Goal: Check status: Check status

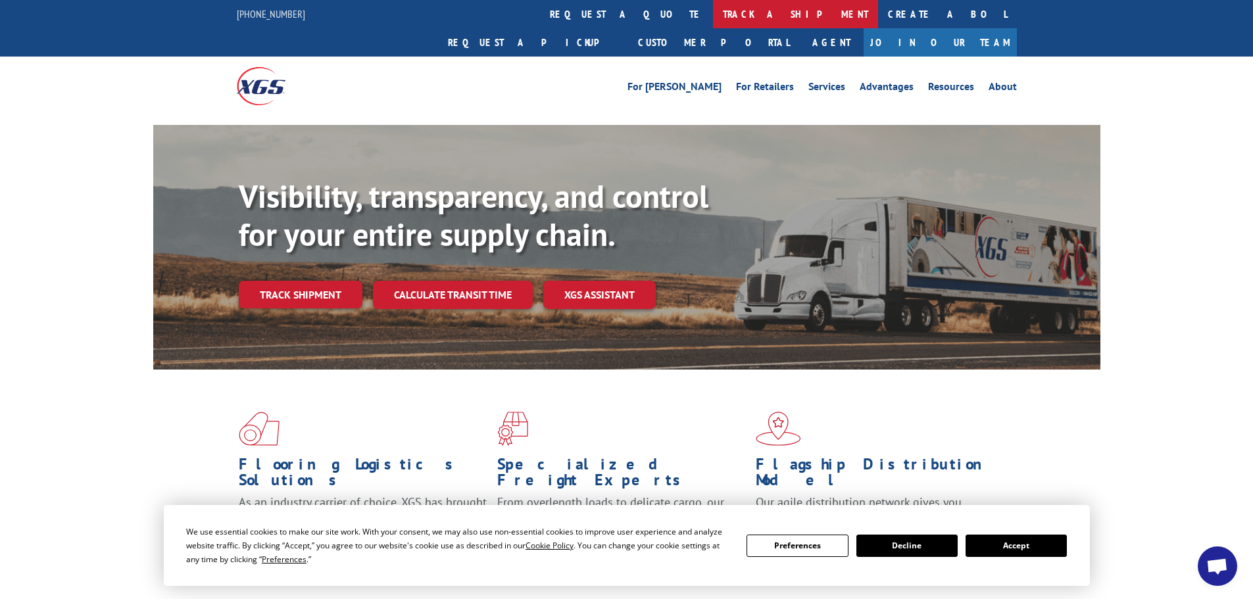
click at [713, 14] on link "track a shipment" at bounding box center [795, 14] width 165 height 28
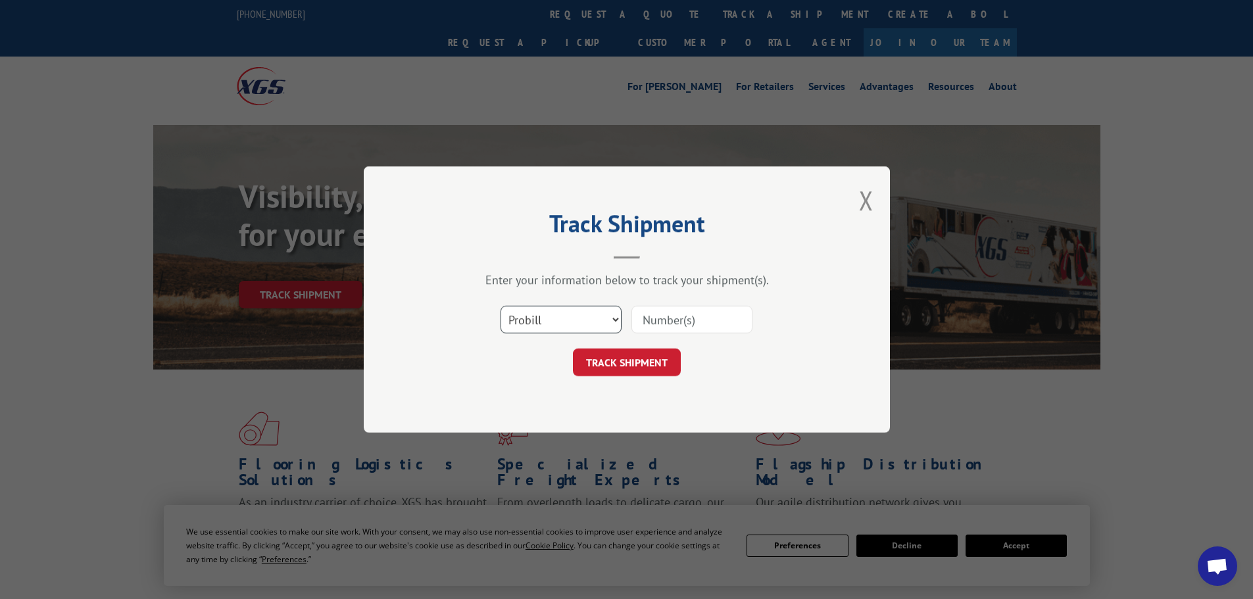
click at [554, 321] on select "Select category... Probill BOL PO" at bounding box center [561, 320] width 121 height 28
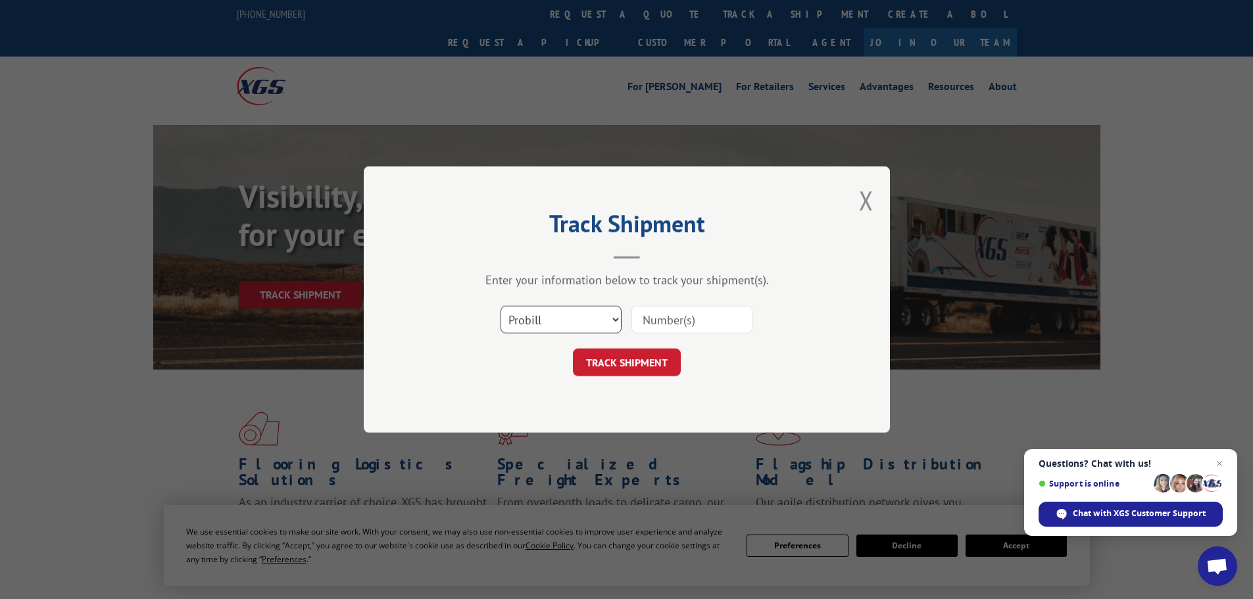
select select "bol"
click at [501, 306] on select "Select category... Probill BOL PO" at bounding box center [561, 320] width 121 height 28
paste input "7041412"
type input "7041412"
click at [619, 361] on button "TRACK SHIPMENT" at bounding box center [627, 363] width 108 height 28
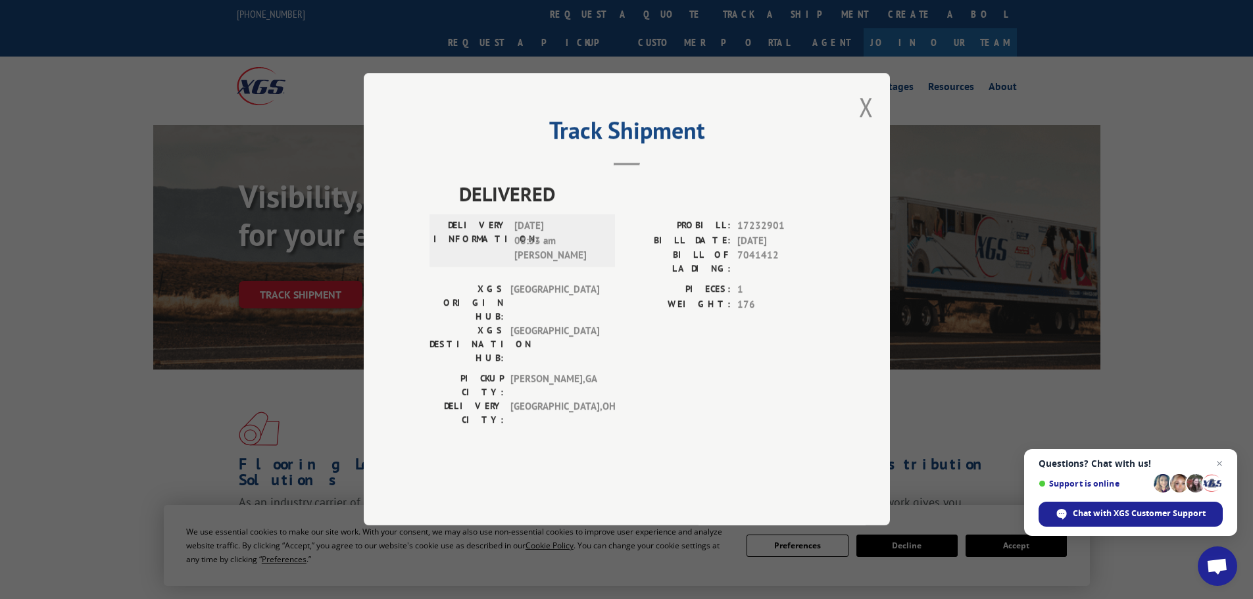
click at [853, 138] on div "Track Shipment DELIVERED DELIVERY INFORMATION: [DATE] 08:53 am [PERSON_NAME]: 1…" at bounding box center [627, 299] width 526 height 453
click at [868, 124] on button "Close modal" at bounding box center [866, 106] width 14 height 35
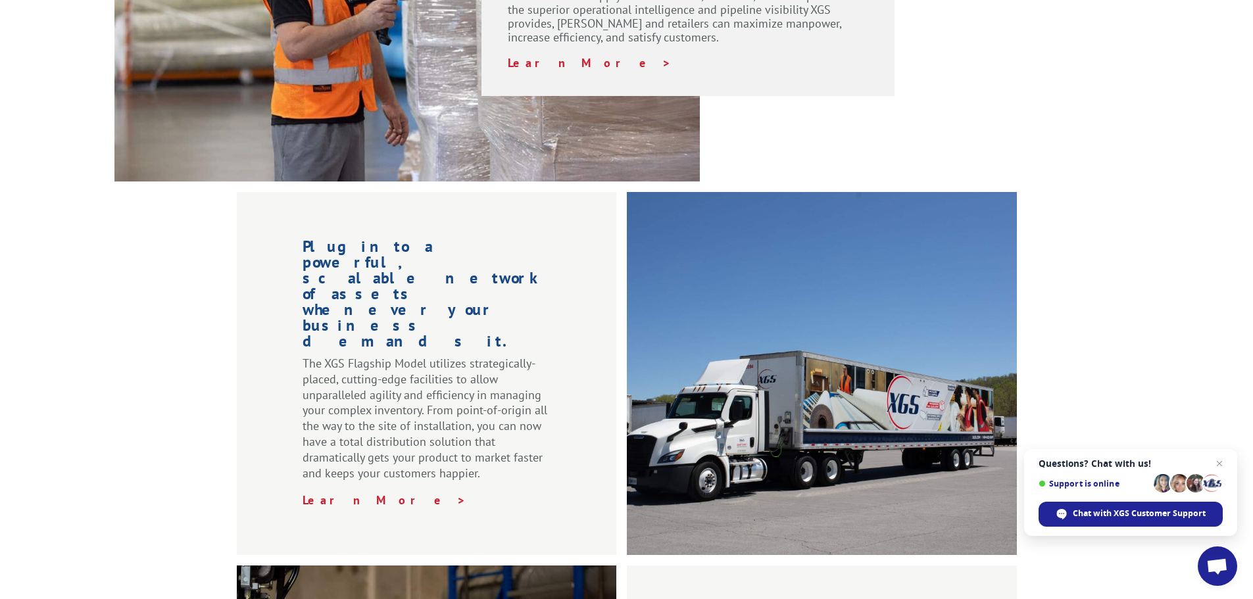
scroll to position [1182, 0]
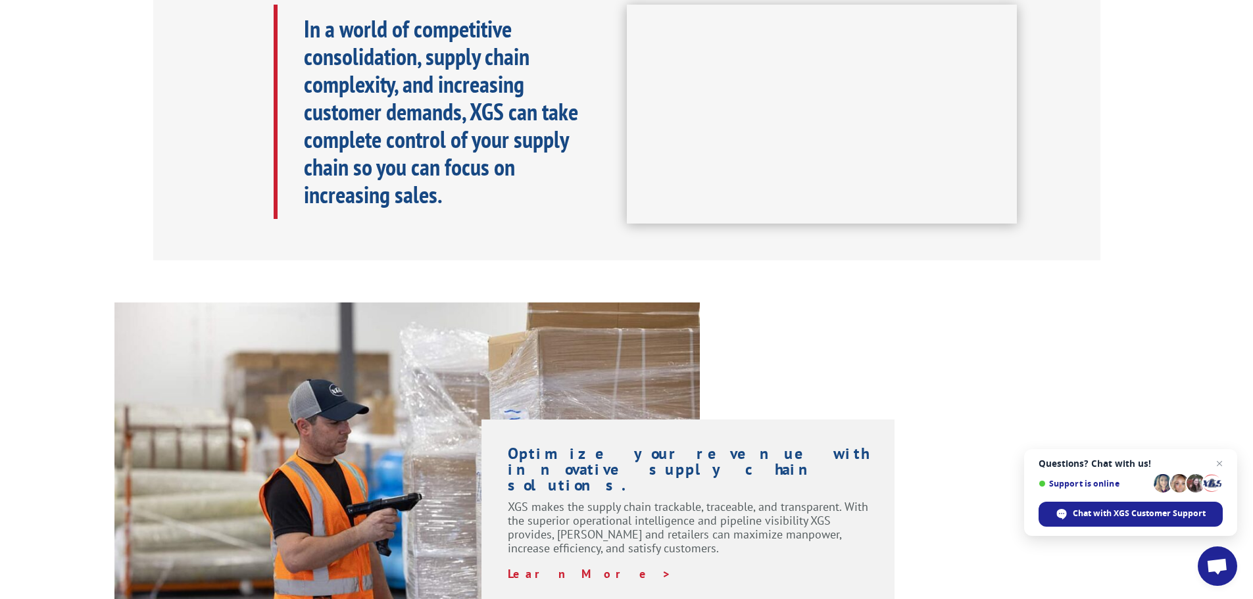
scroll to position [661, 0]
